Goal: Navigation & Orientation: Find specific page/section

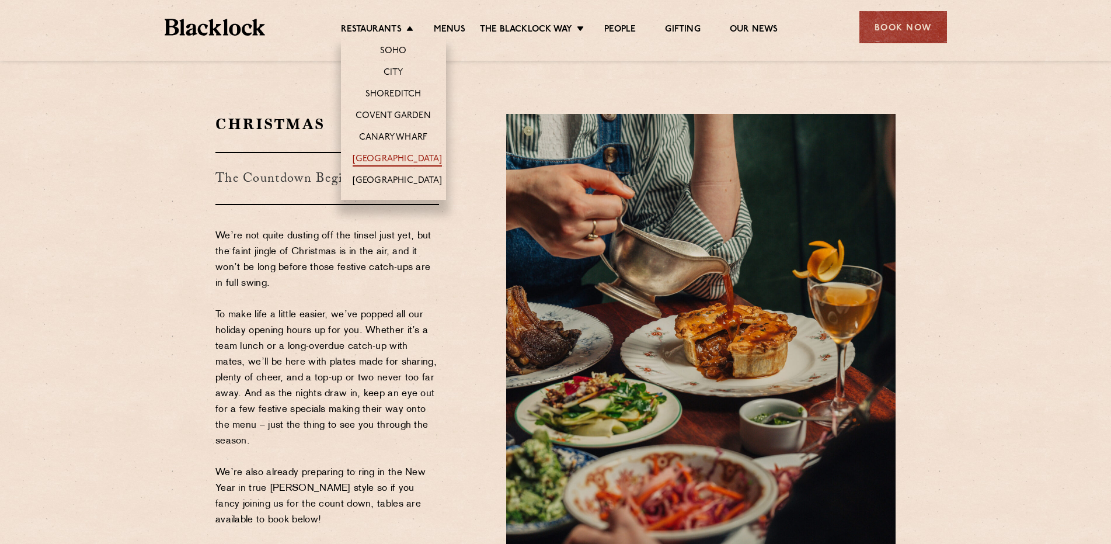
click at [406, 156] on link "[GEOGRAPHIC_DATA]" at bounding box center [397, 160] width 89 height 13
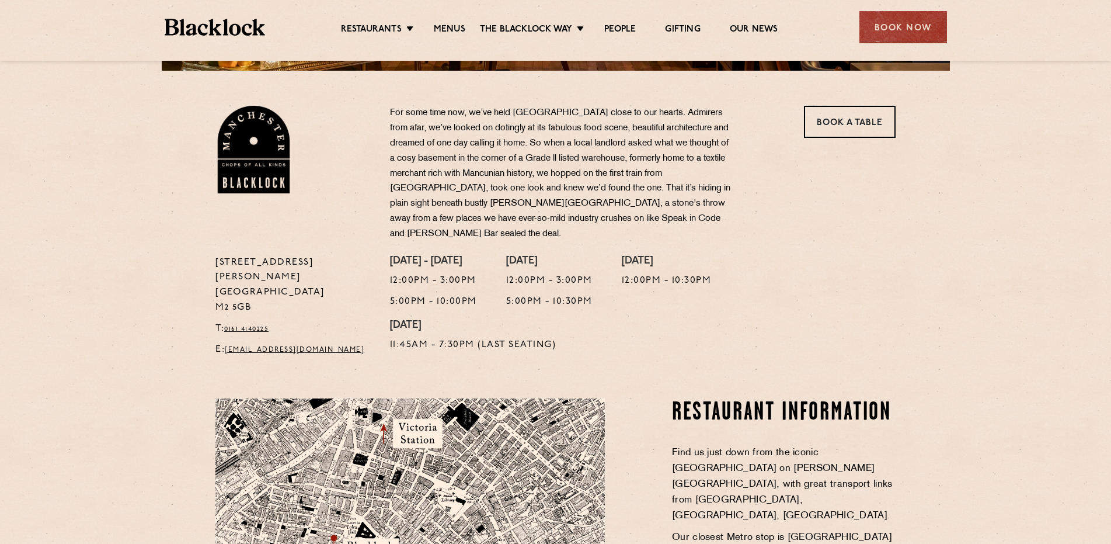
scroll to position [182, 0]
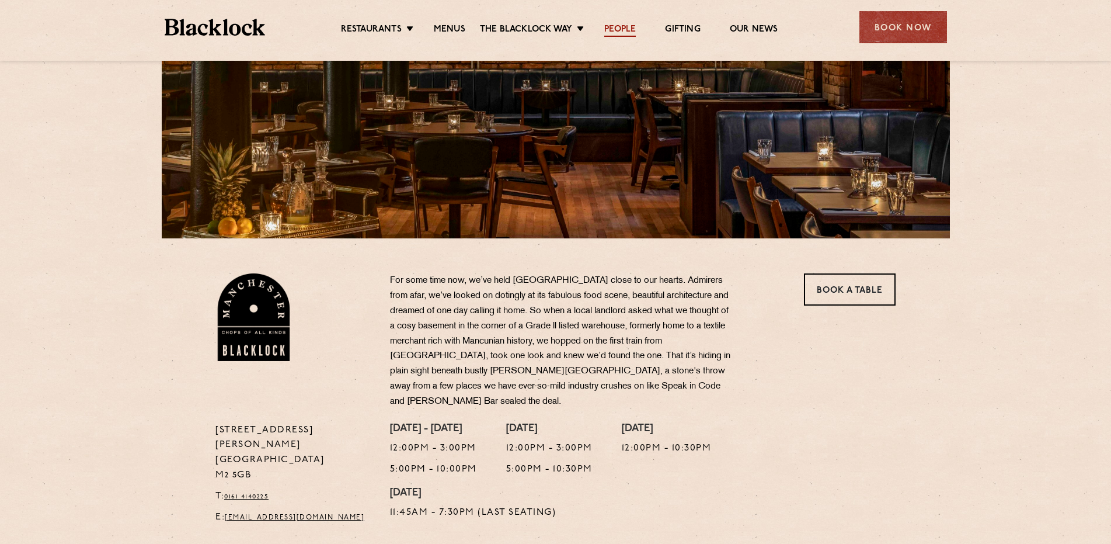
click at [621, 28] on link "People" at bounding box center [620, 30] width 32 height 13
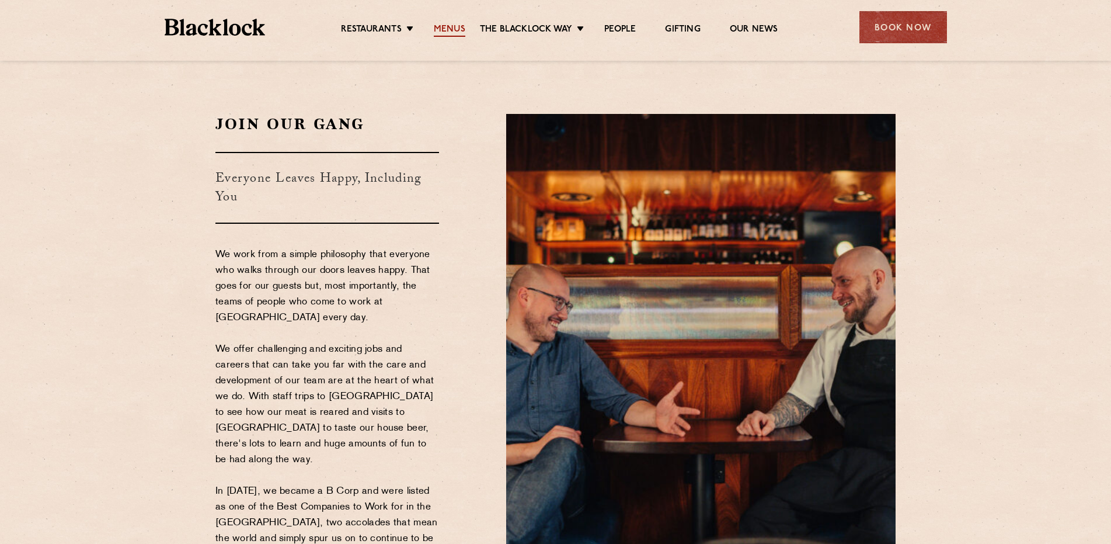
click at [445, 26] on link "Menus" at bounding box center [450, 30] width 32 height 13
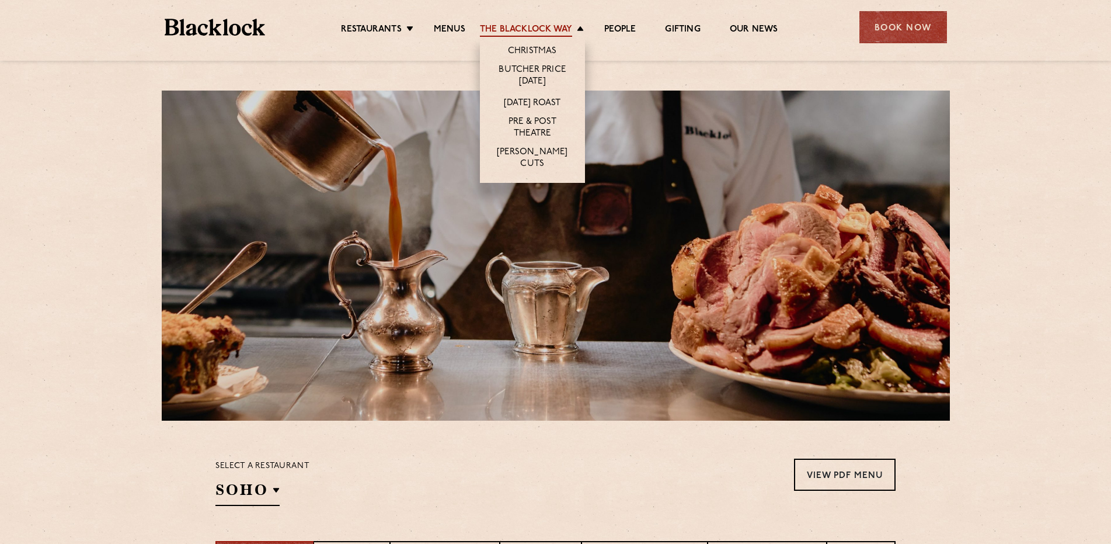
click at [515, 27] on link "The Blacklock Way" at bounding box center [526, 30] width 92 height 13
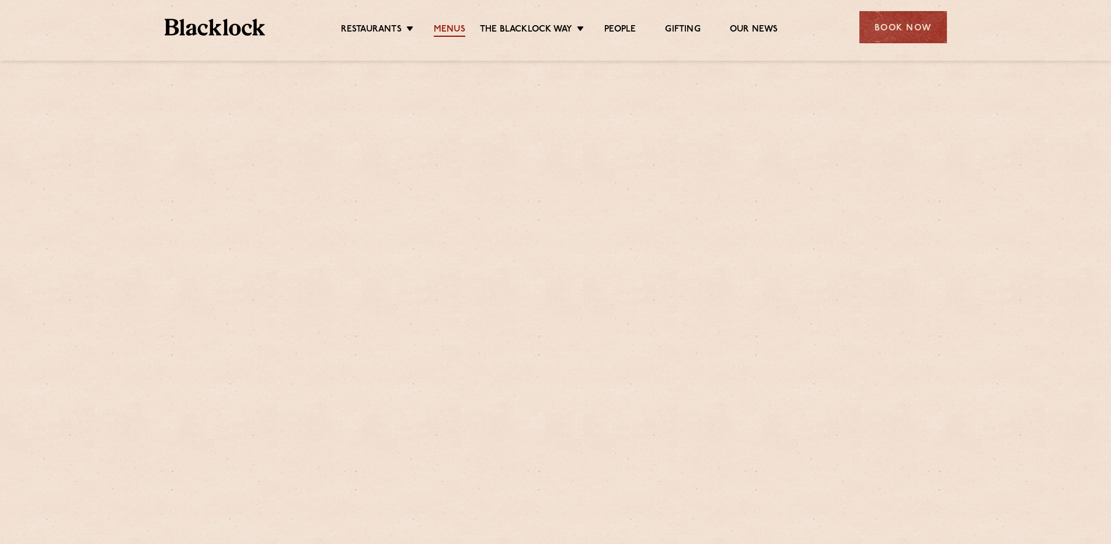
click at [451, 26] on link "Menus" at bounding box center [450, 30] width 32 height 13
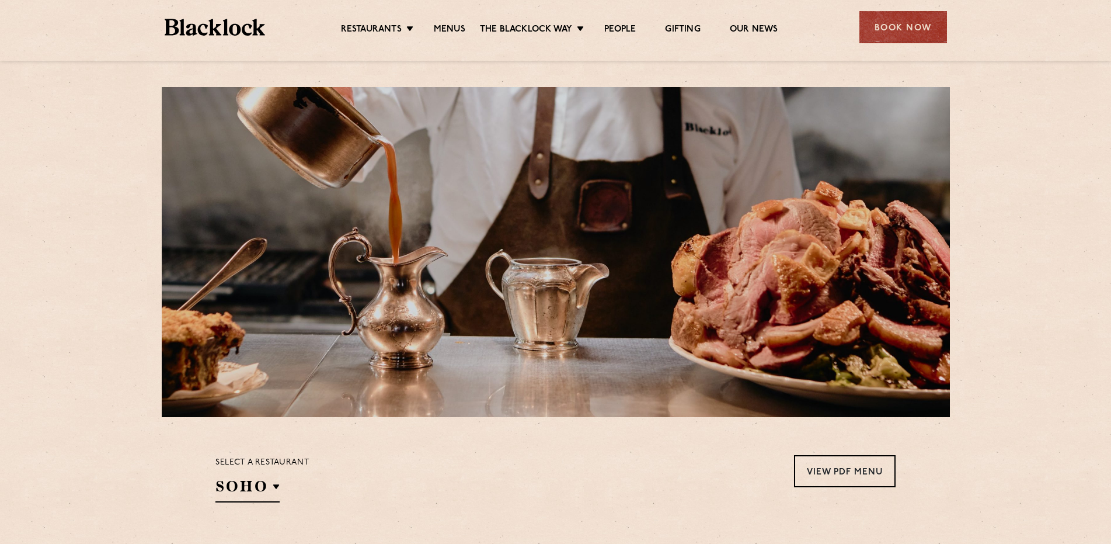
scroll to position [292, 0]
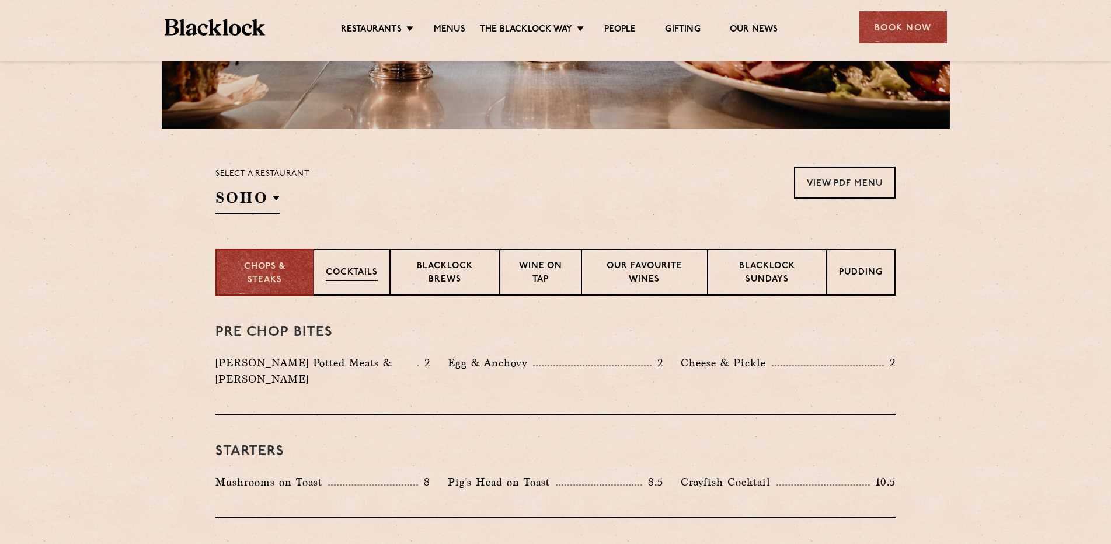
click at [342, 277] on p "Cocktails" at bounding box center [352, 273] width 52 height 15
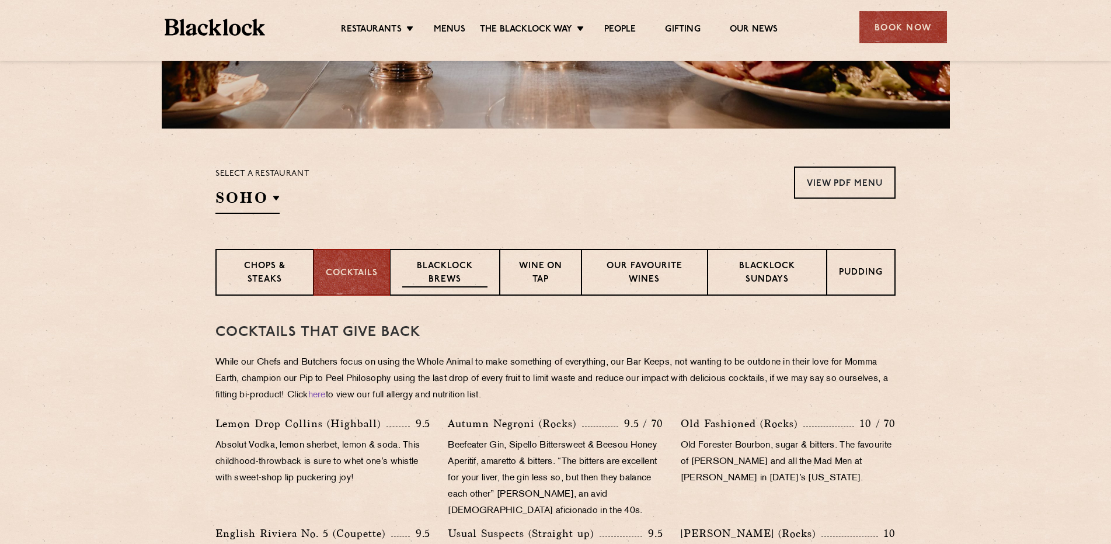
click at [469, 263] on p "Blacklock Brews" at bounding box center [444, 273] width 85 height 27
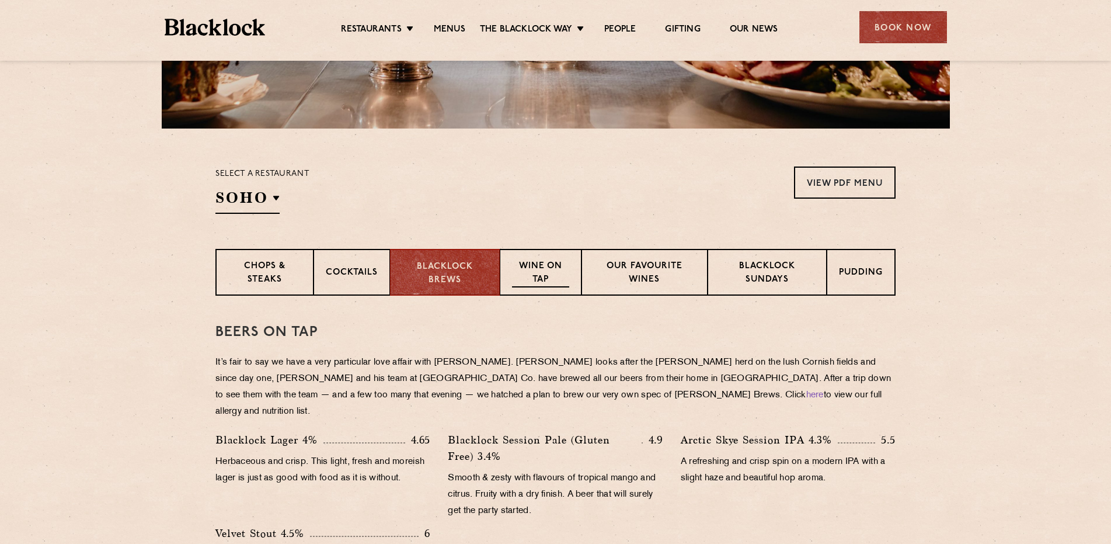
click at [541, 262] on p "Wine on Tap" at bounding box center [540, 273] width 57 height 27
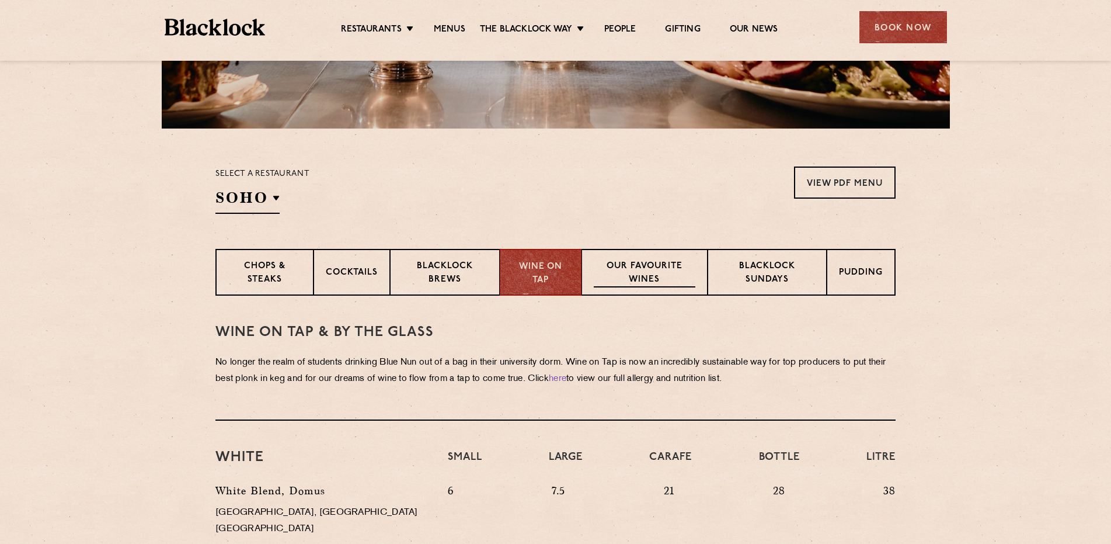
click at [648, 263] on p "Our favourite wines" at bounding box center [644, 273] width 101 height 27
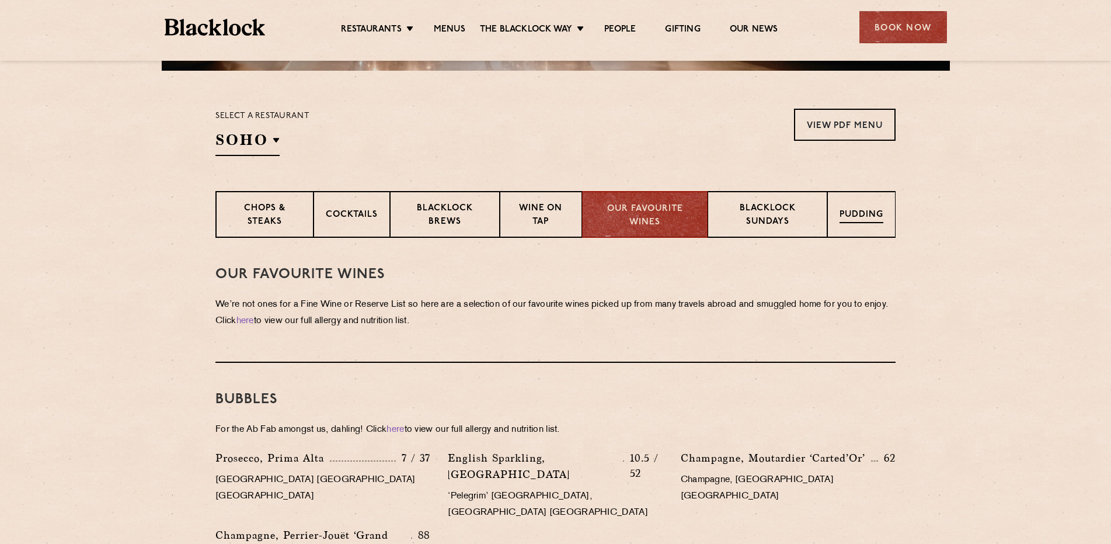
scroll to position [350, 0]
click at [868, 206] on div "Pudding" at bounding box center [861, 213] width 68 height 47
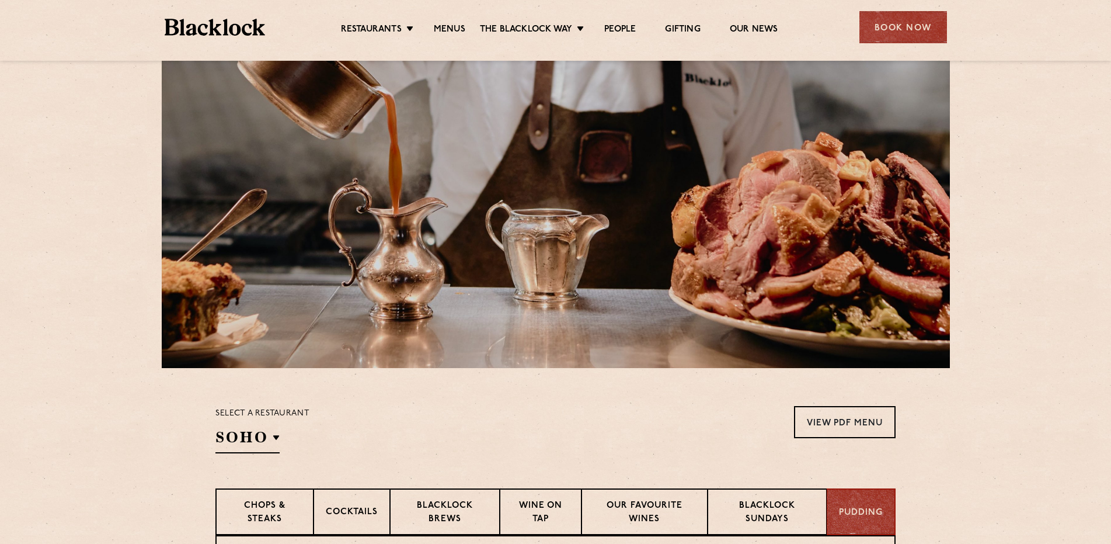
scroll to position [0, 0]
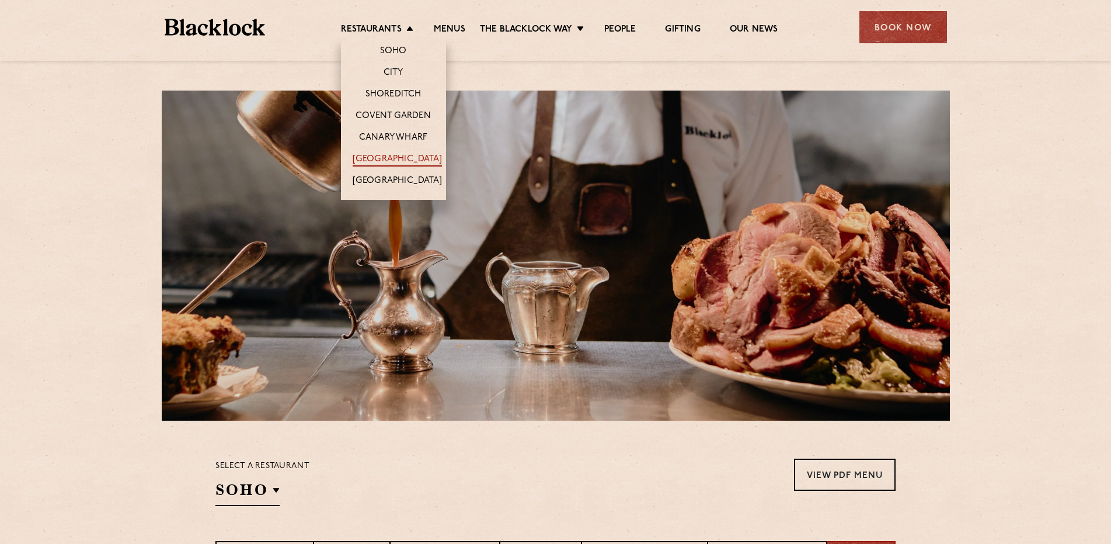
click at [393, 159] on link "[GEOGRAPHIC_DATA]" at bounding box center [397, 160] width 89 height 13
